Goal: Information Seeking & Learning: Learn about a topic

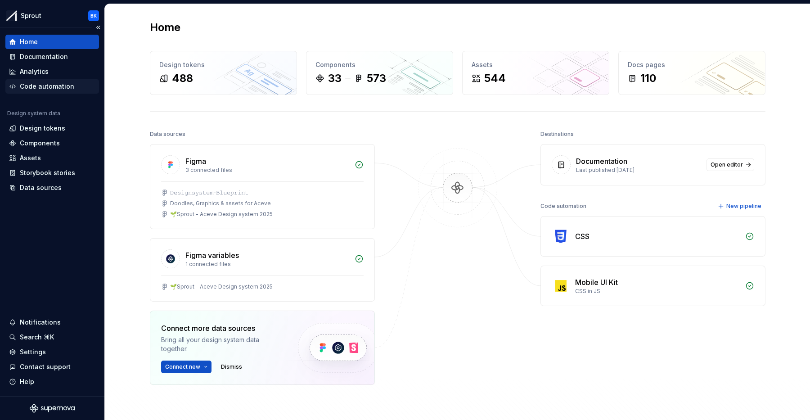
click at [66, 95] on div "Home Documentation Analytics Code automation Design system data Design tokens C…" at bounding box center [52, 115] width 94 height 160
click at [66, 91] on div "Code automation" at bounding box center [52, 86] width 94 height 14
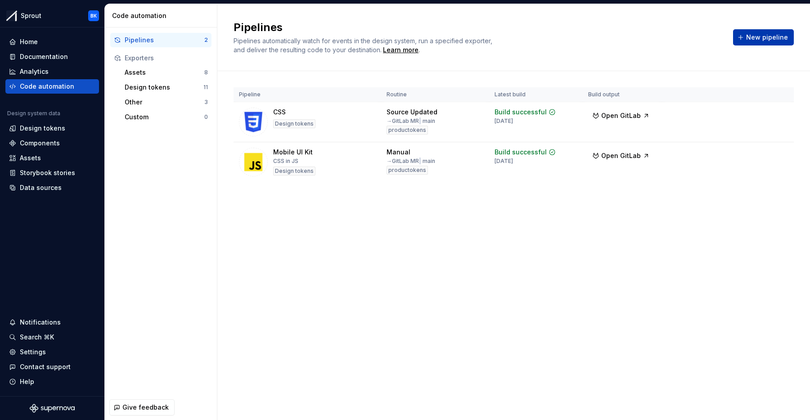
click at [750, 36] on span "New pipeline" at bounding box center [767, 37] width 42 height 9
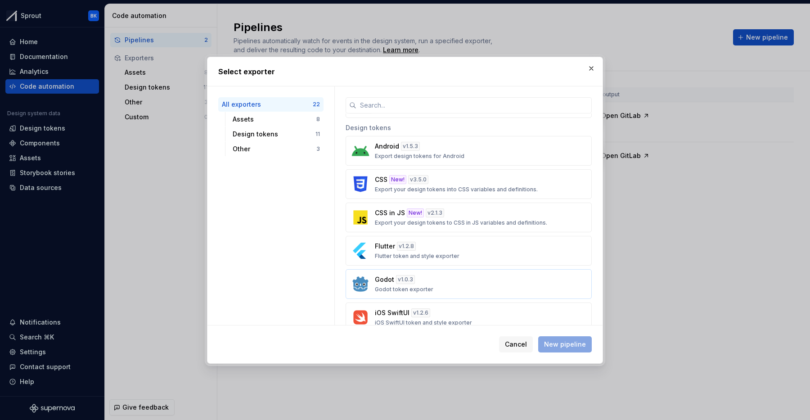
scroll to position [267, 0]
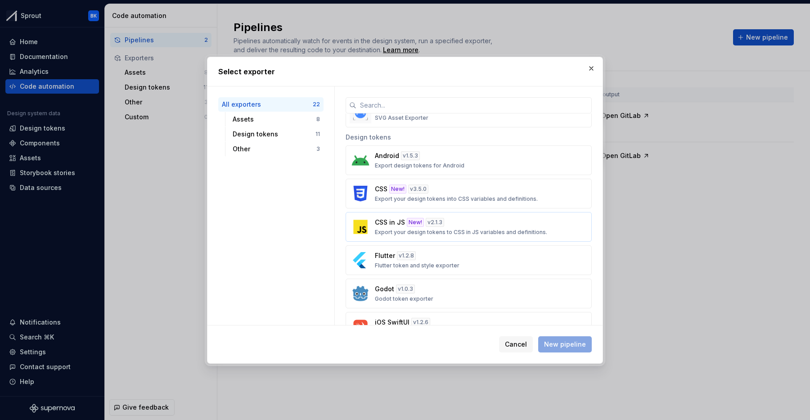
click at [450, 220] on div "CSS in JS New! v 2.1.3 Export your design tokens to CSS in JS variables and def…" at bounding box center [466, 227] width 182 height 18
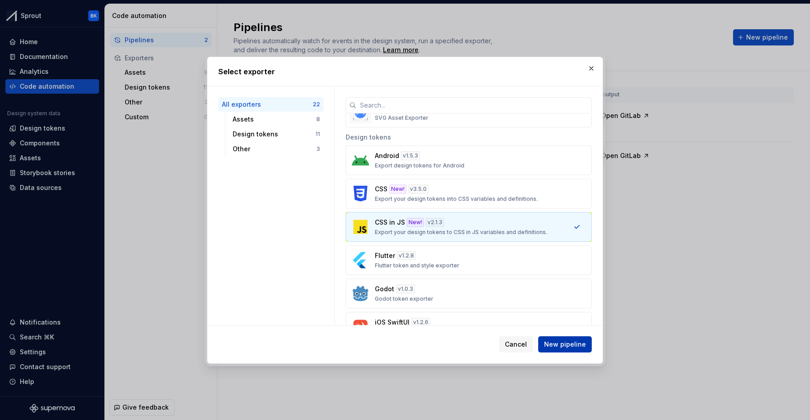
click at [579, 343] on span "New pipeline" at bounding box center [565, 344] width 42 height 9
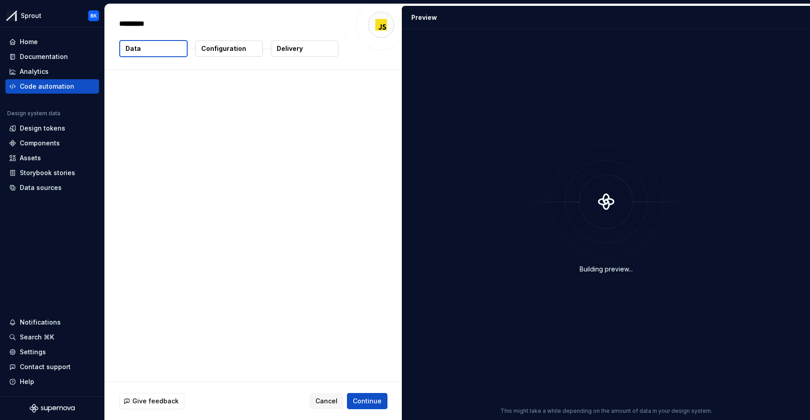
type textarea "*"
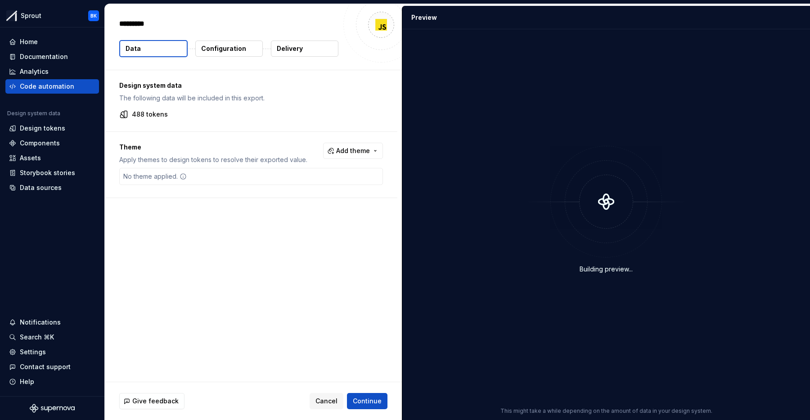
click at [223, 44] on button "Configuration" at bounding box center [228, 48] width 67 height 16
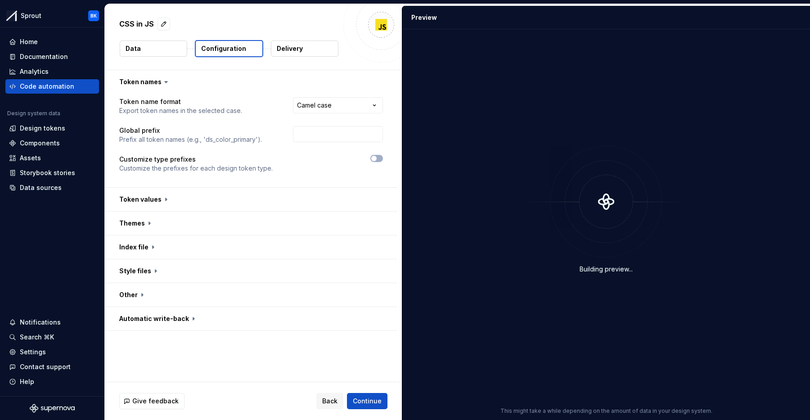
click at [129, 48] on p "Data" at bounding box center [133, 48] width 15 height 9
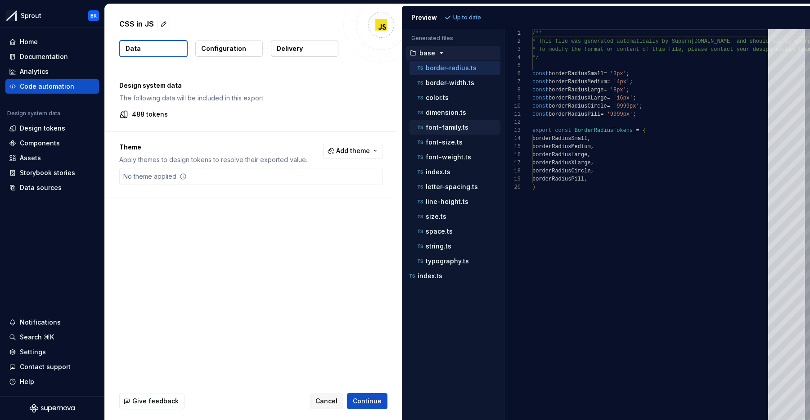
click at [452, 127] on p "font-family.ts" at bounding box center [447, 127] width 43 height 7
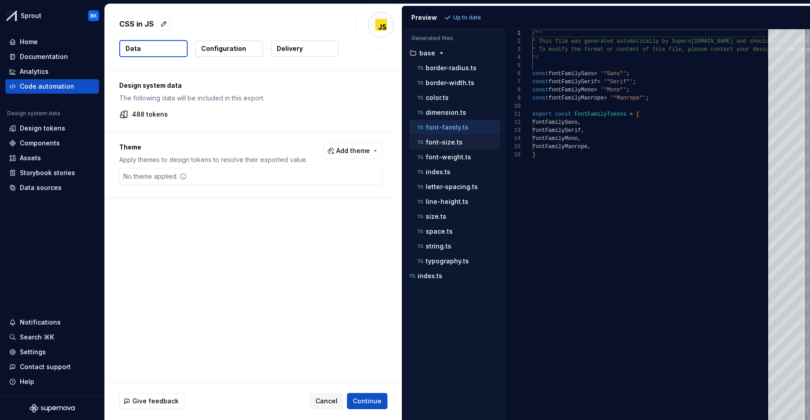
click at [448, 146] on div "font-size.ts" at bounding box center [458, 142] width 85 height 9
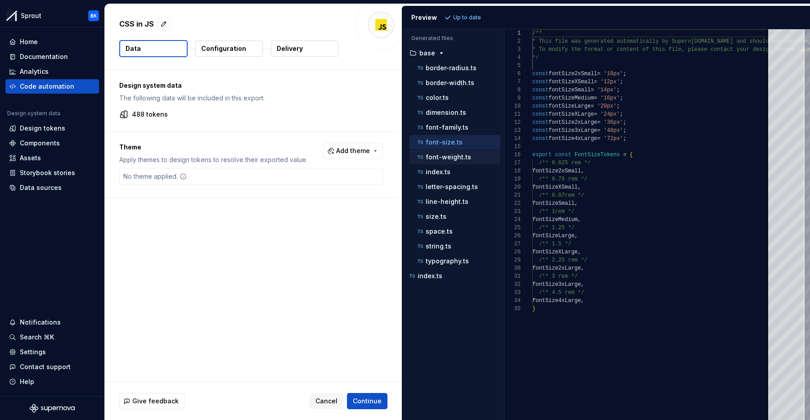
click at [448, 154] on p "font-weight.ts" at bounding box center [448, 156] width 45 height 7
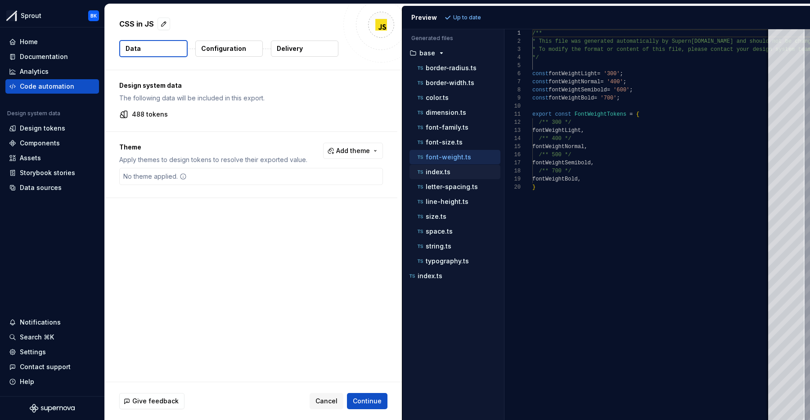
click at [445, 172] on p "index.ts" at bounding box center [438, 171] width 25 height 7
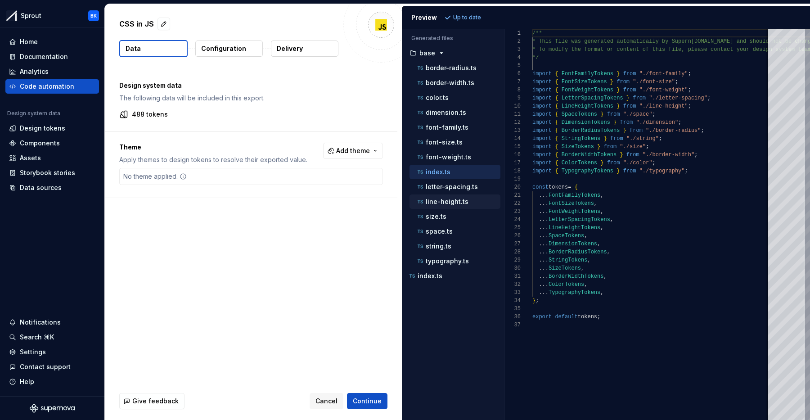
click at [461, 195] on div "line-height.ts" at bounding box center [454, 201] width 91 height 14
click at [463, 192] on div "letter-spacing.ts" at bounding box center [454, 187] width 91 height 14
click at [462, 184] on p "letter-spacing.ts" at bounding box center [452, 186] width 52 height 7
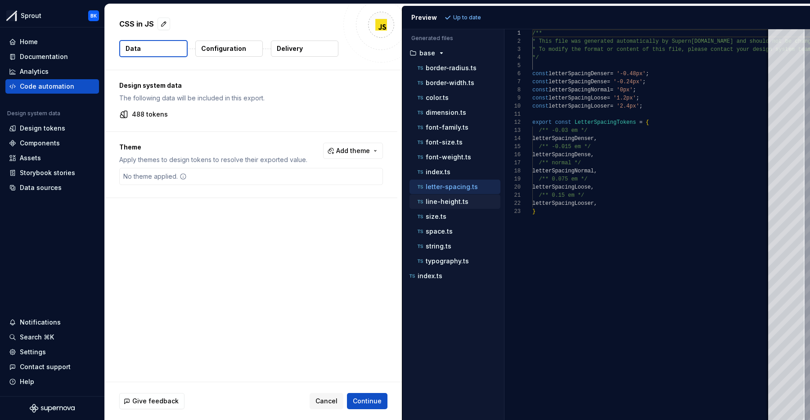
click at [467, 199] on div "line-height.ts" at bounding box center [458, 201] width 85 height 9
type textarea "**********"
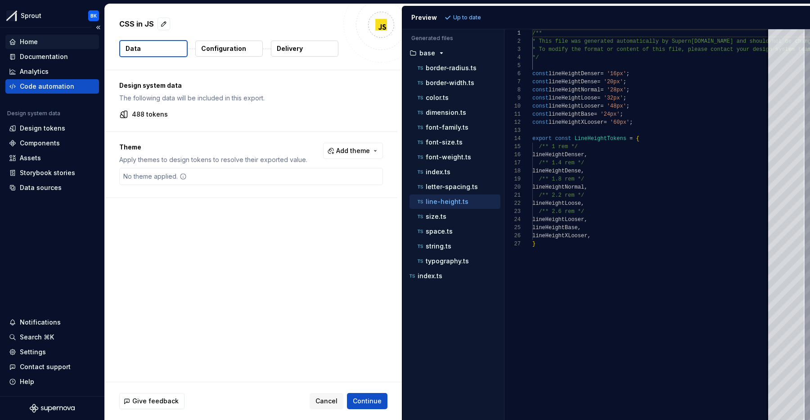
click at [34, 42] on div "Home" at bounding box center [29, 41] width 18 height 9
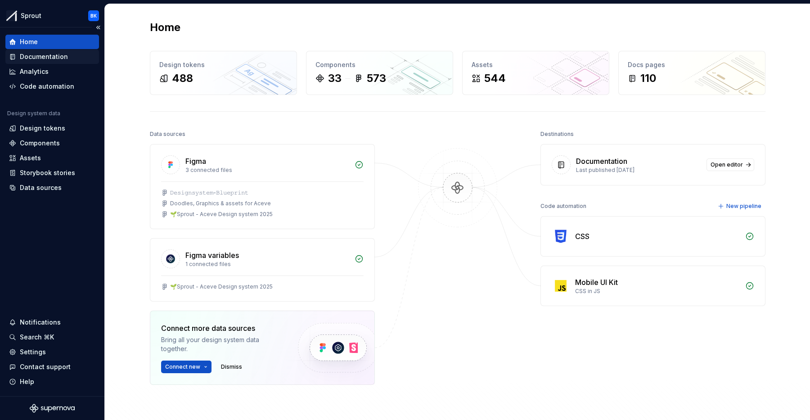
click at [48, 57] on div "Documentation" at bounding box center [44, 56] width 48 height 9
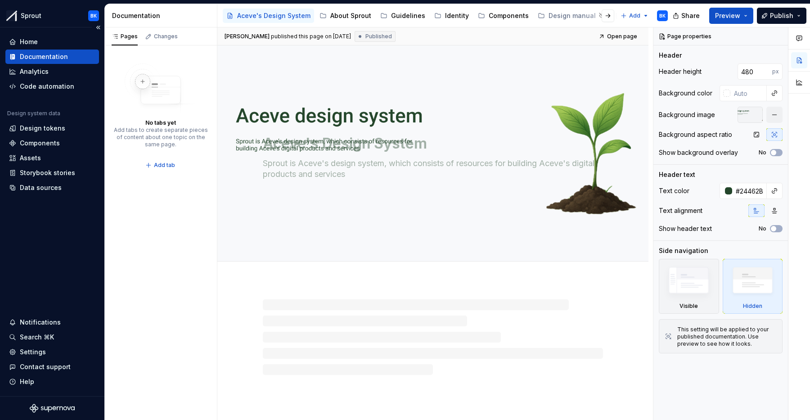
type textarea "*"
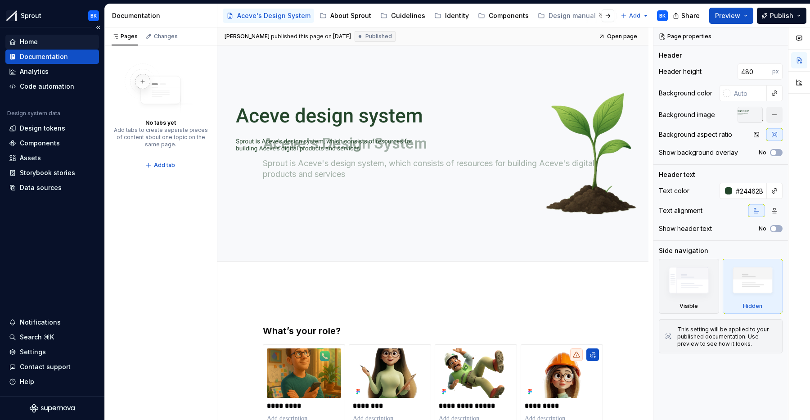
click at [65, 42] on div "Home" at bounding box center [52, 41] width 86 height 9
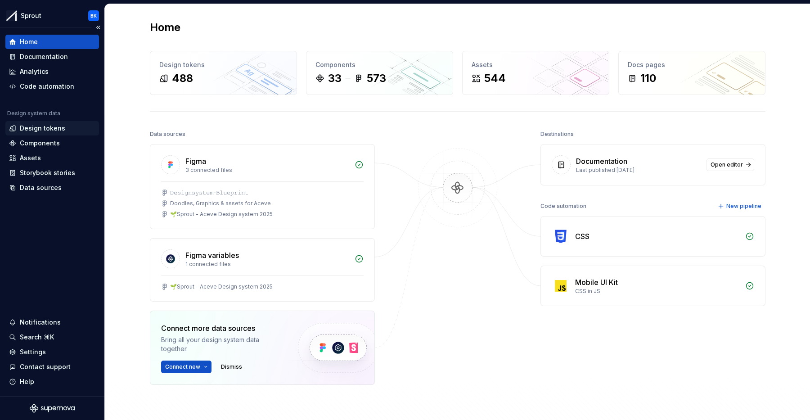
click at [54, 126] on div "Design tokens" at bounding box center [42, 128] width 45 height 9
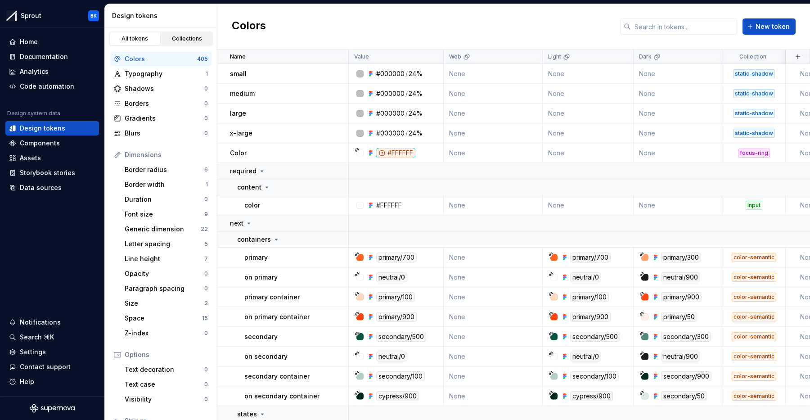
click at [193, 38] on div "Collections" at bounding box center [187, 38] width 45 height 7
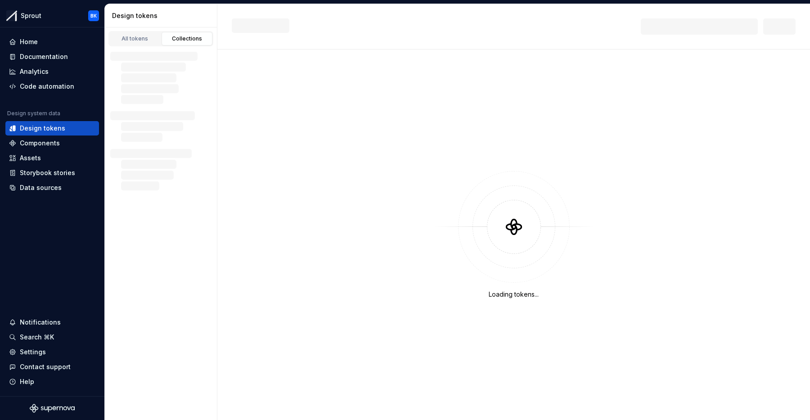
click at [176, 44] on link "Collections" at bounding box center [187, 38] width 51 height 13
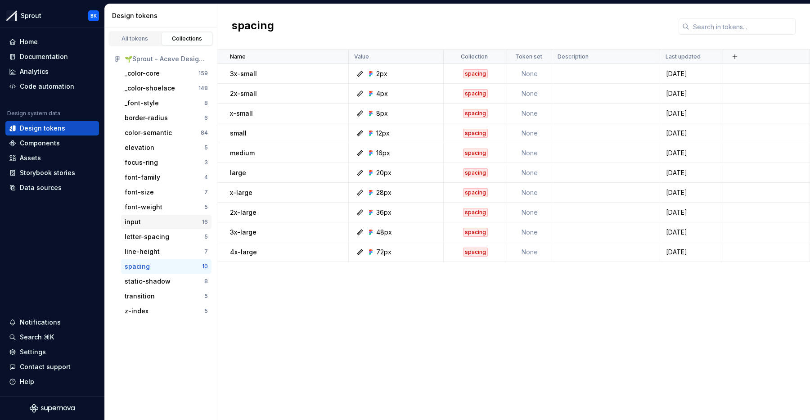
click at [144, 220] on div "input" at bounding box center [163, 221] width 77 height 9
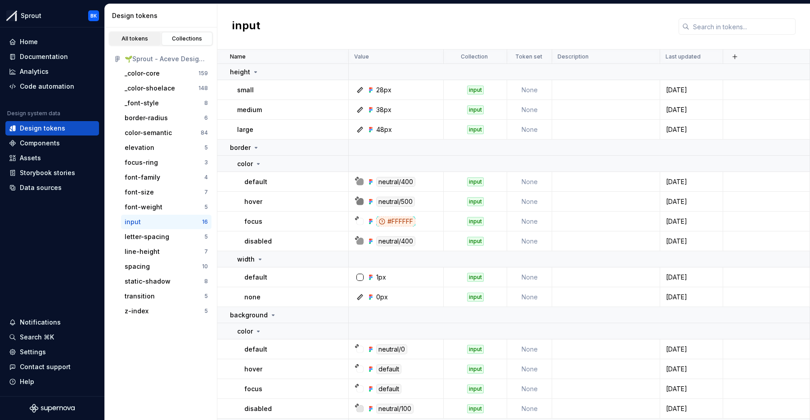
click at [151, 39] on div "All tokens" at bounding box center [134, 38] width 45 height 7
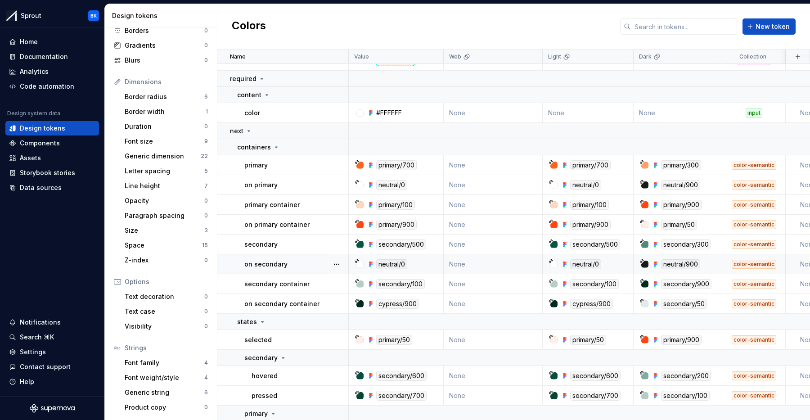
scroll to position [96, 0]
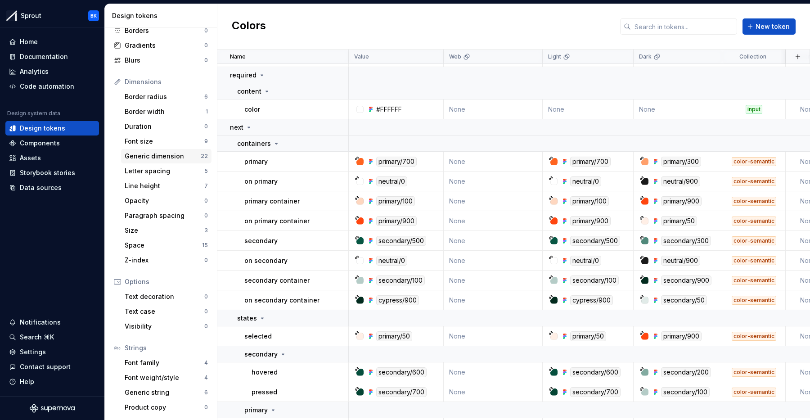
click at [163, 159] on div "Generic dimension" at bounding box center [163, 156] width 76 height 9
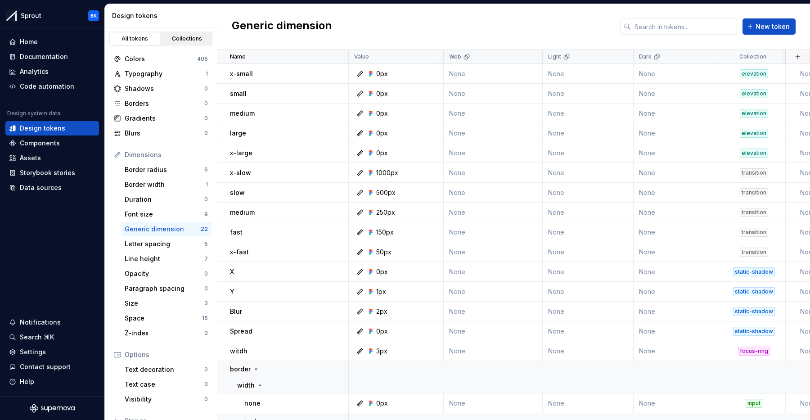
click at [193, 33] on link "Collections" at bounding box center [187, 38] width 51 height 13
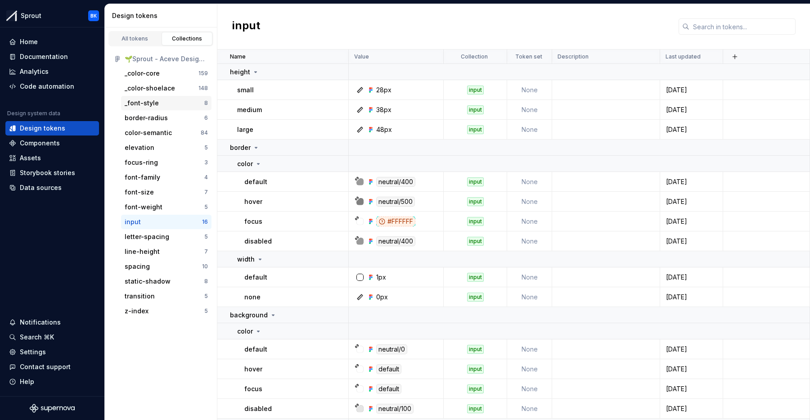
click at [162, 104] on div "_font-style" at bounding box center [165, 103] width 80 height 9
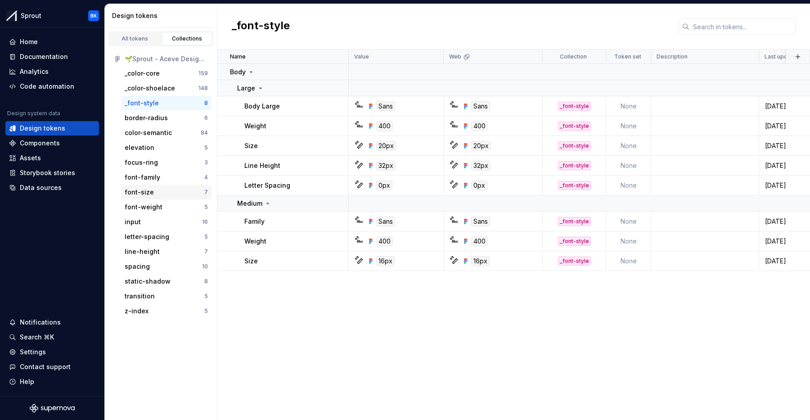
click at [166, 195] on div "font-size" at bounding box center [165, 192] width 80 height 9
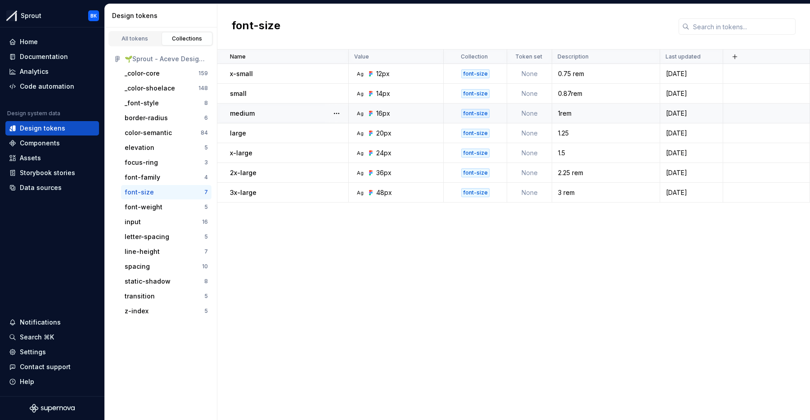
click at [613, 112] on div "1rem" at bounding box center [606, 113] width 107 height 9
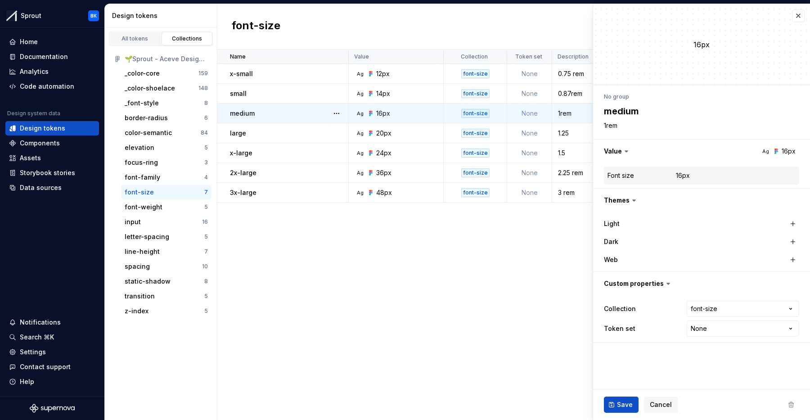
type textarea "*"
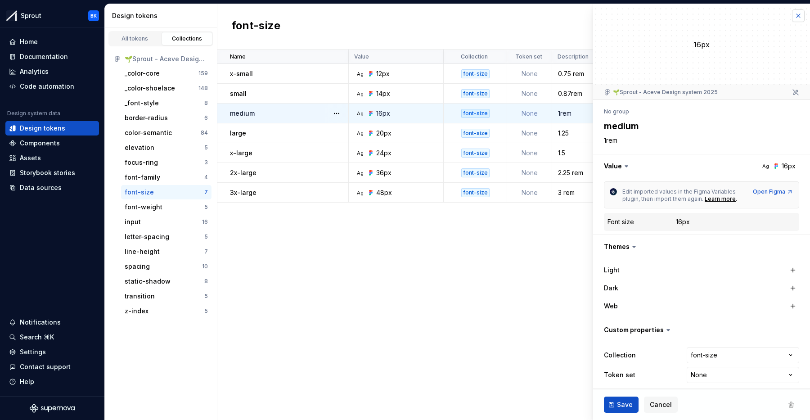
click at [799, 18] on button "button" at bounding box center [798, 15] width 13 height 13
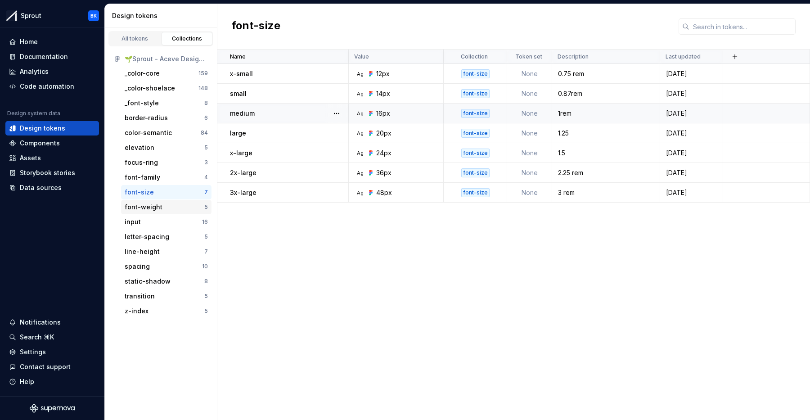
drag, startPoint x: 156, startPoint y: 204, endPoint x: 166, endPoint y: 206, distance: 10.5
click at [156, 204] on div "font-weight" at bounding box center [144, 206] width 38 height 9
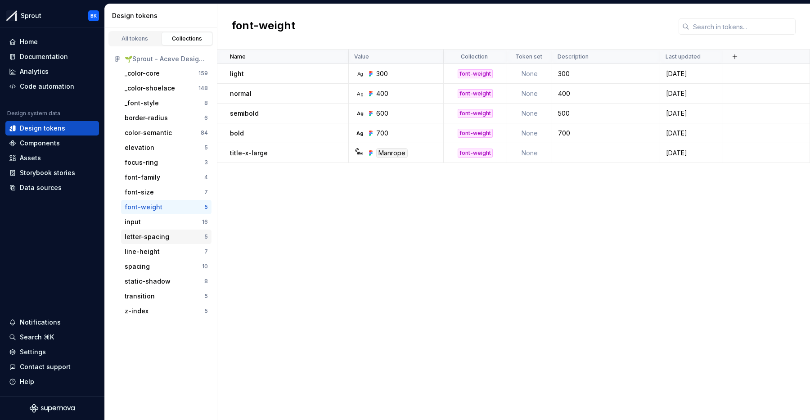
click at [159, 240] on div "letter-spacing" at bounding box center [147, 236] width 45 height 9
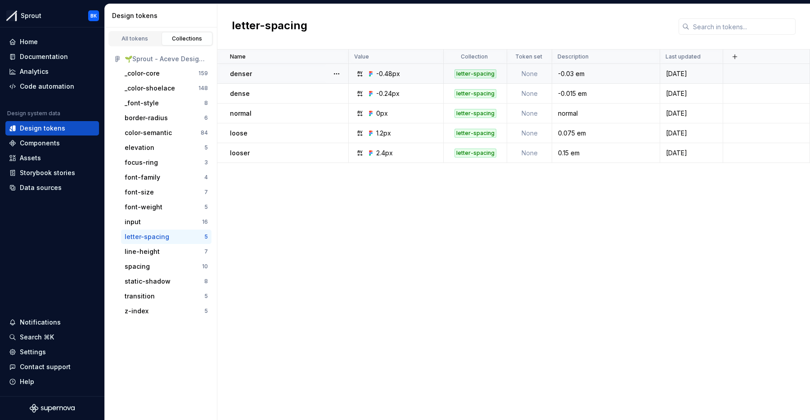
click at [400, 75] on div "-0.48px" at bounding box center [388, 73] width 24 height 9
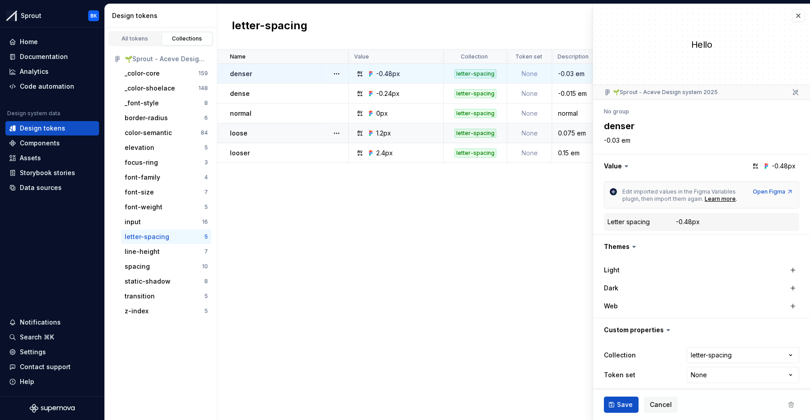
type textarea "*"
click at [798, 18] on button "button" at bounding box center [798, 15] width 13 height 13
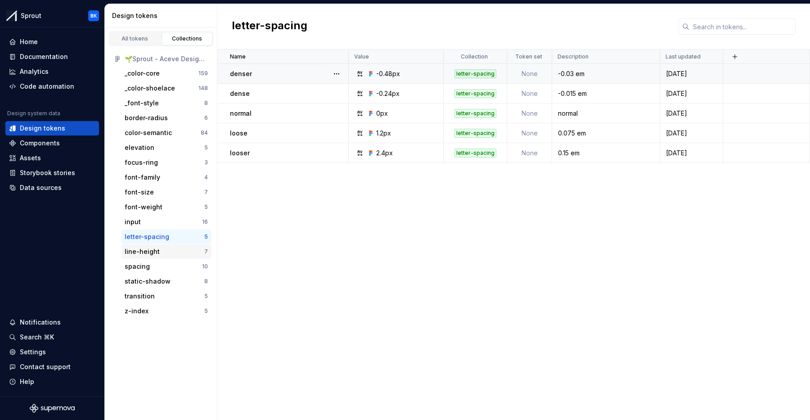
click at [144, 252] on div "line-height" at bounding box center [142, 251] width 35 height 9
